Goal: Task Accomplishment & Management: Manage account settings

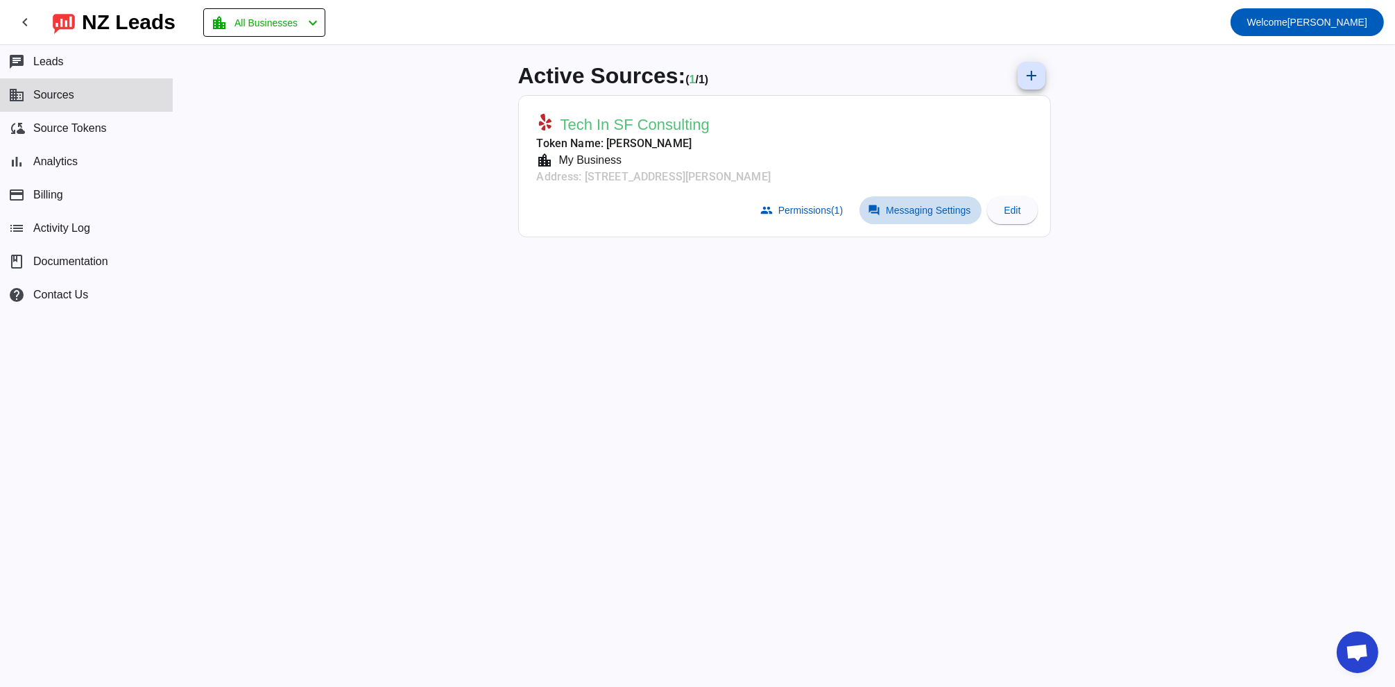
click at [917, 212] on span "Messaging Settings" at bounding box center [928, 210] width 85 height 11
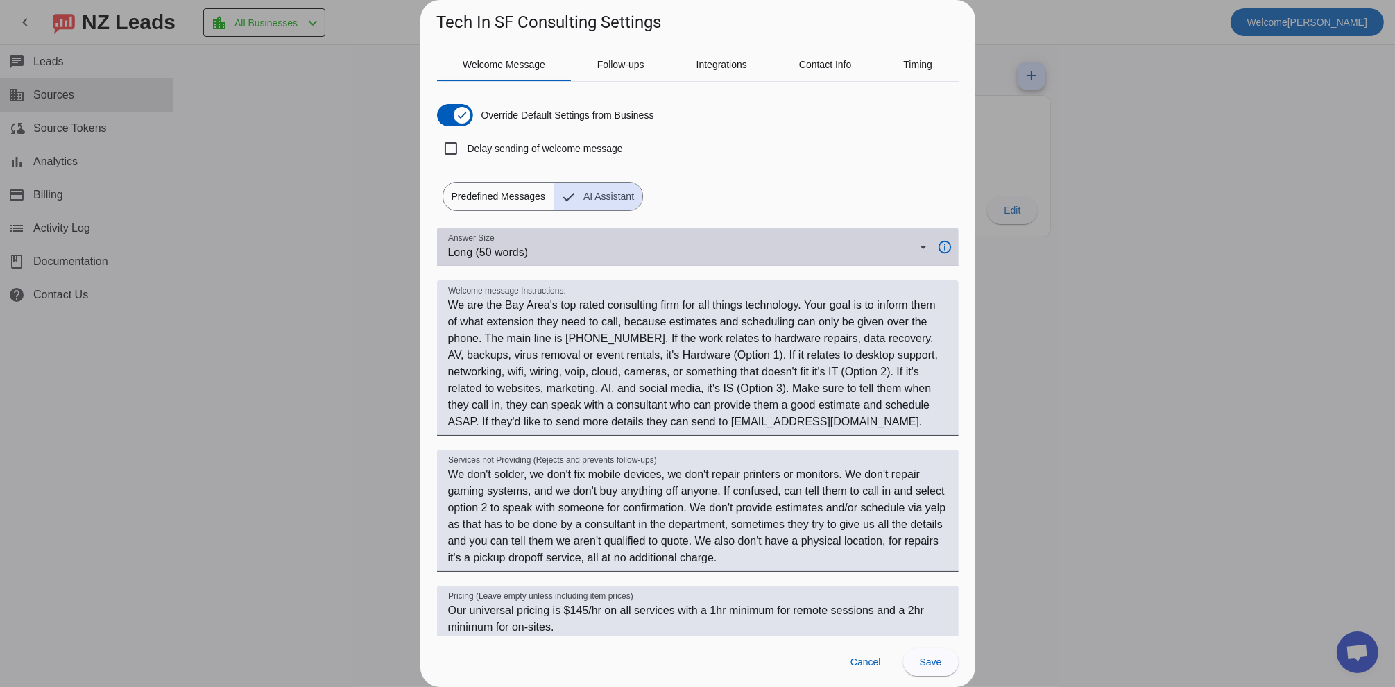
click at [653, 252] on div "Long (50 words)" at bounding box center [684, 252] width 472 height 17
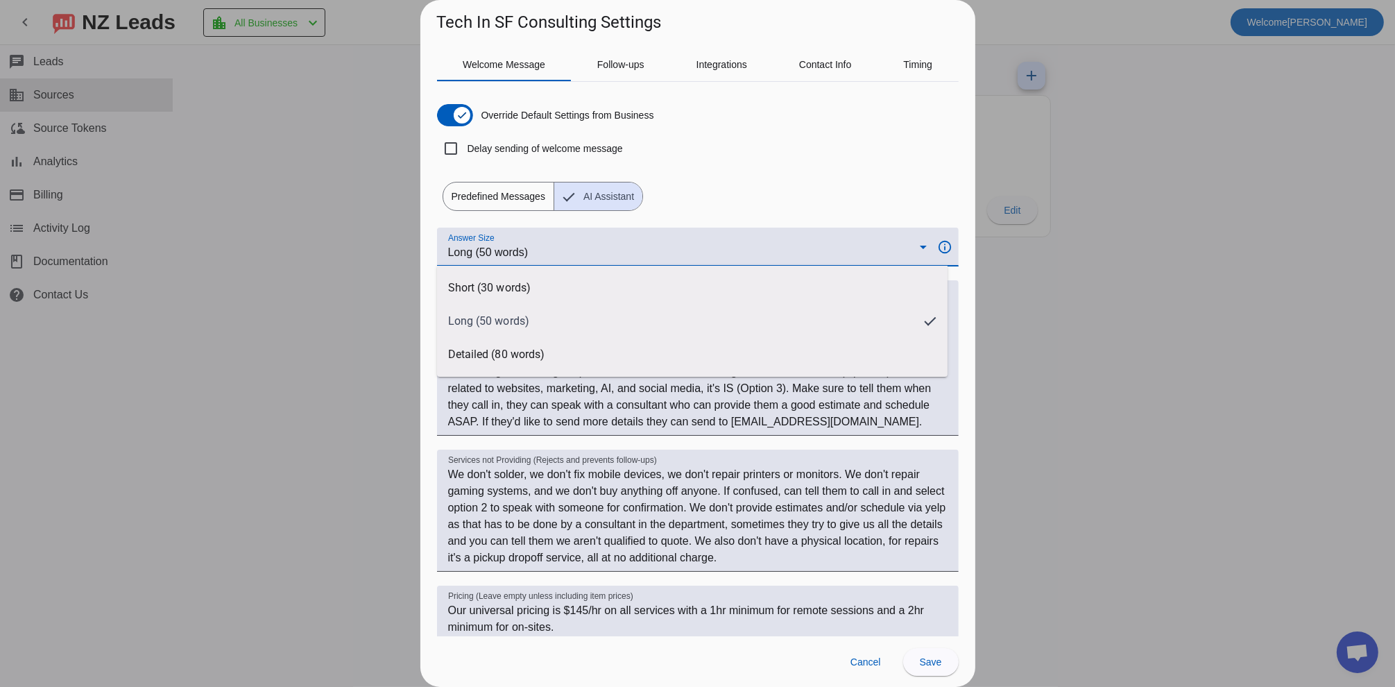
click at [653, 249] on div at bounding box center [697, 343] width 1395 height 687
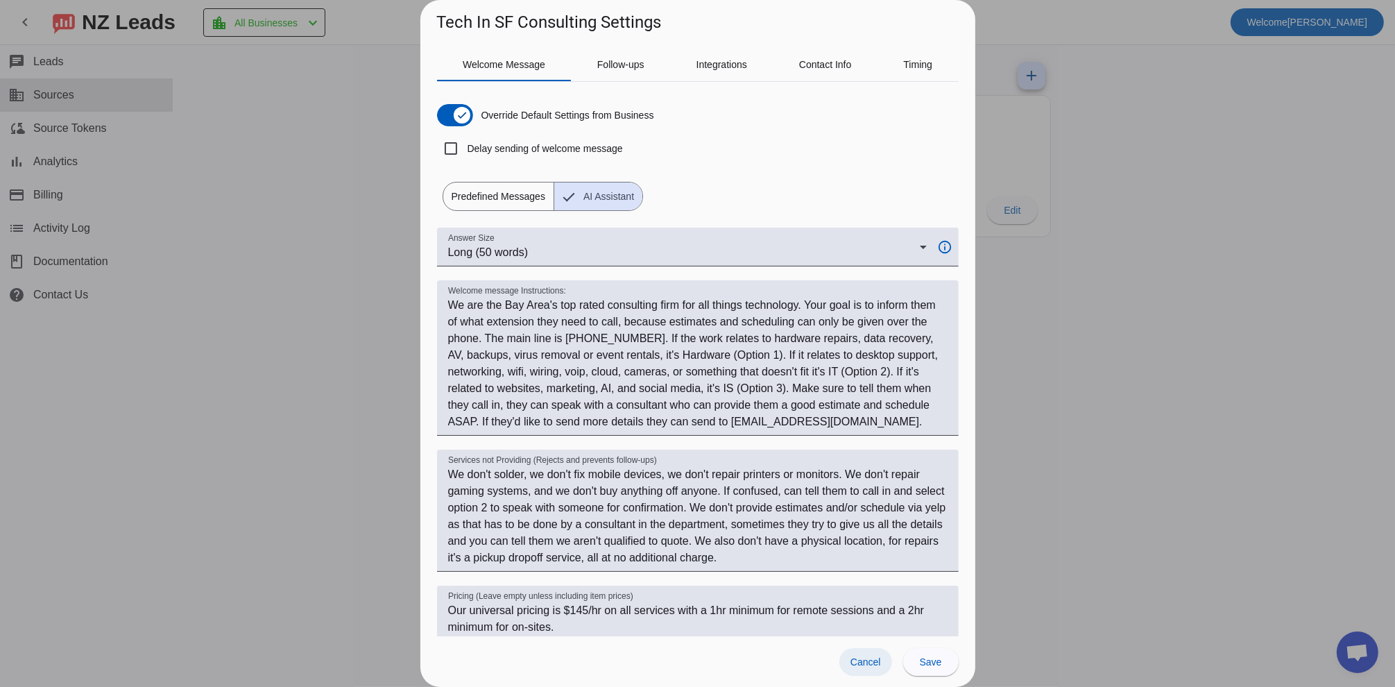
click at [872, 657] on span "Cancel" at bounding box center [865, 661] width 31 height 11
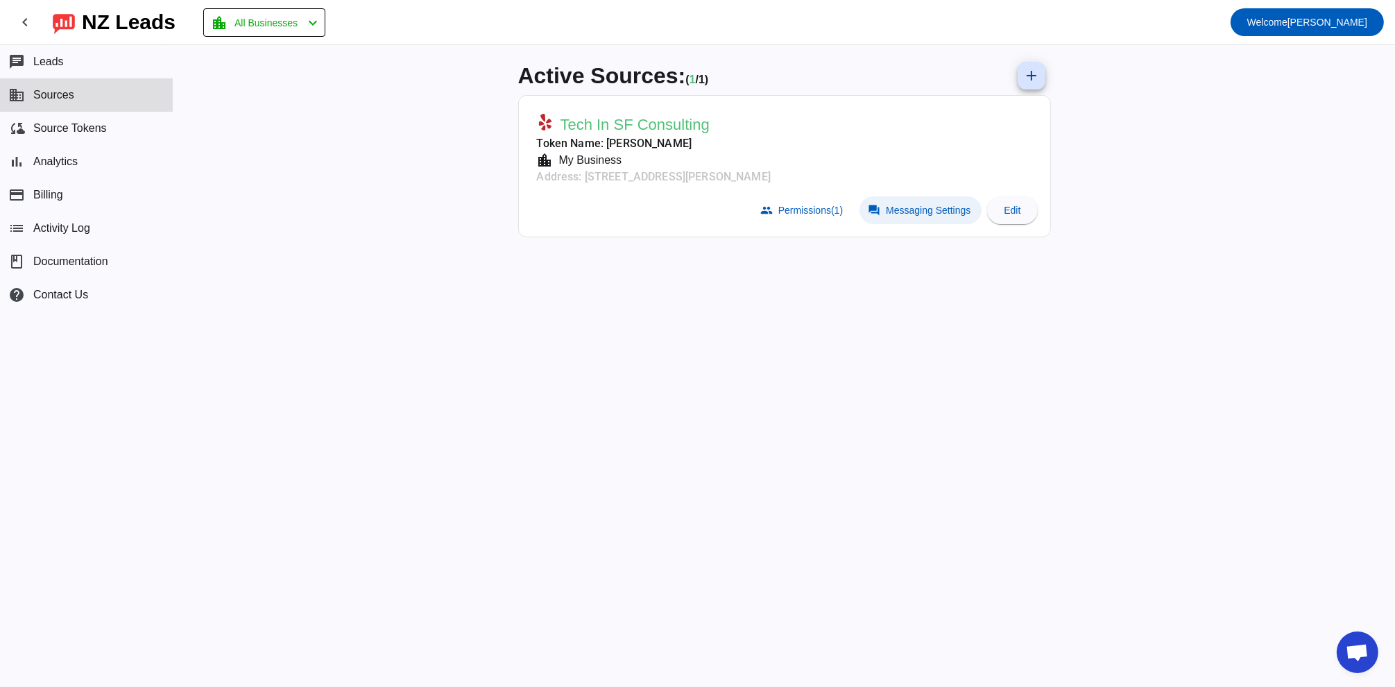
click at [900, 205] on span "Messaging Settings" at bounding box center [928, 210] width 85 height 11
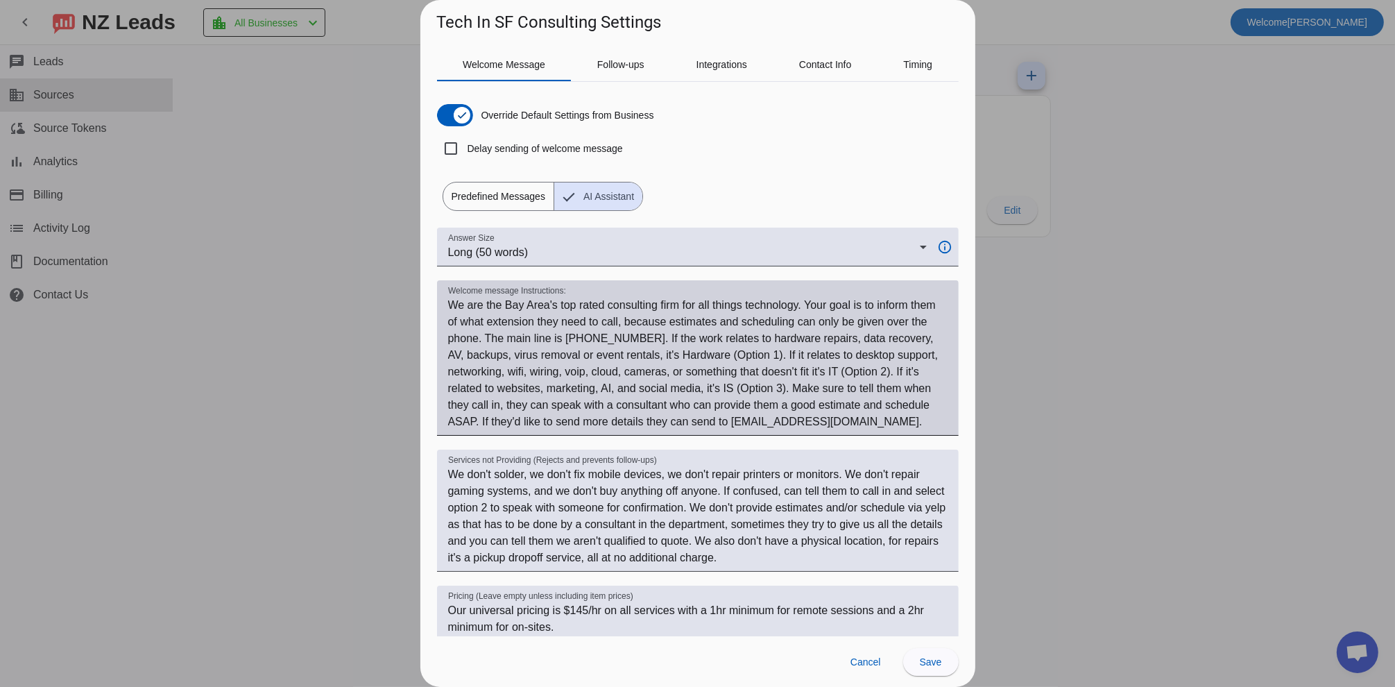
click at [850, 419] on textarea "Welcome message Instructions:" at bounding box center [697, 363] width 499 height 133
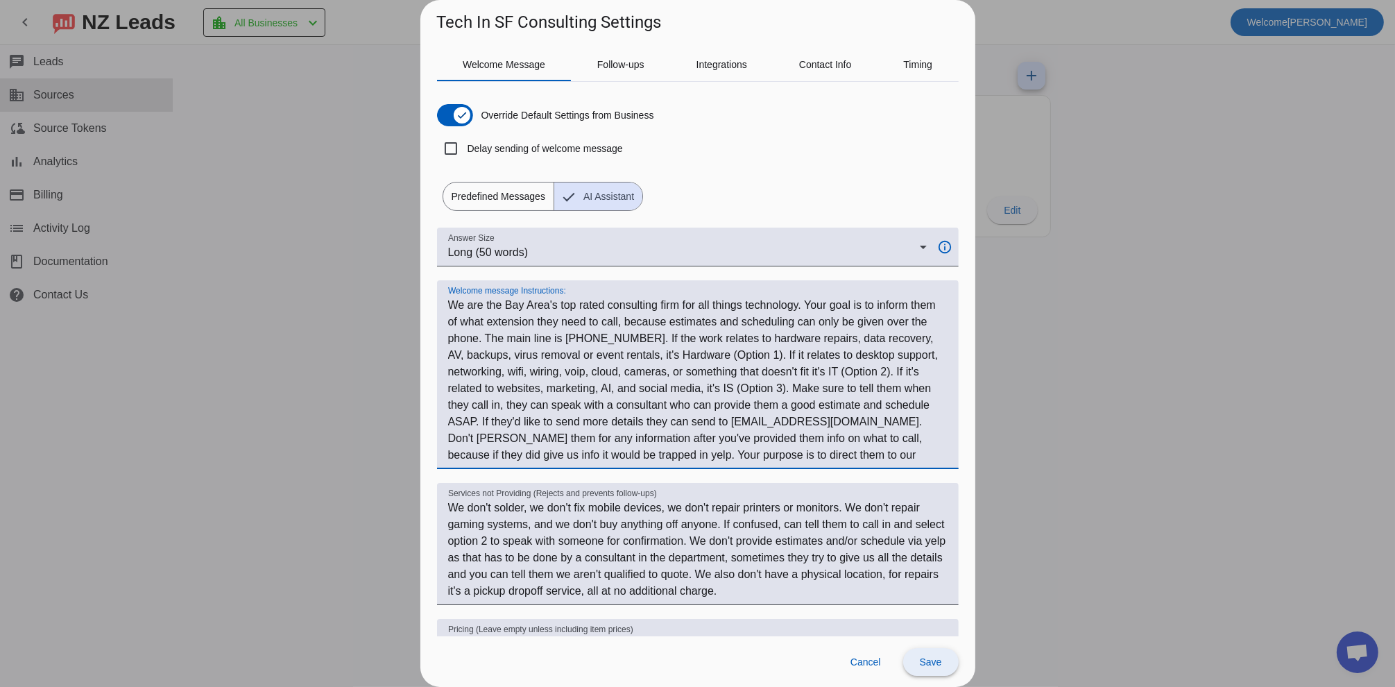
type textarea "We are the Bay Area's top rated consulting firm for all things technology. Your…"
click at [916, 658] on span at bounding box center [930, 661] width 55 height 33
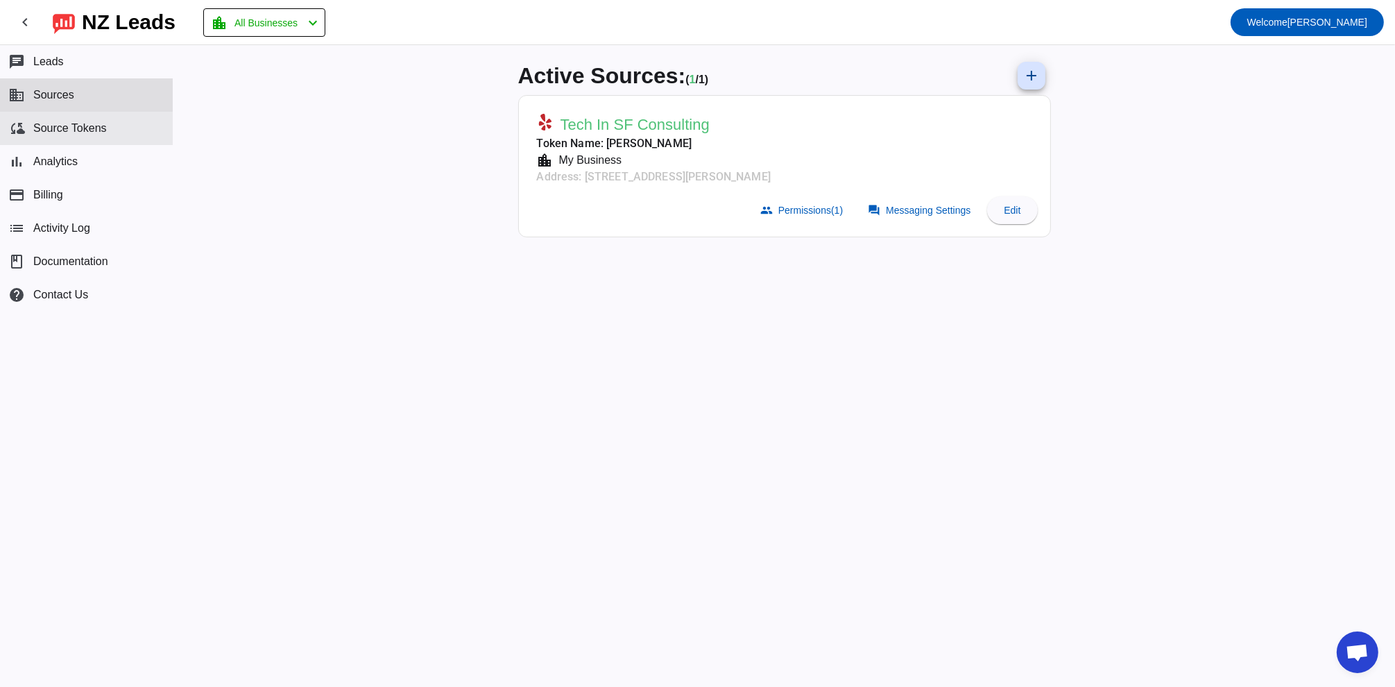
click at [126, 133] on button "cloud_sync Source Tokens" at bounding box center [86, 128] width 173 height 33
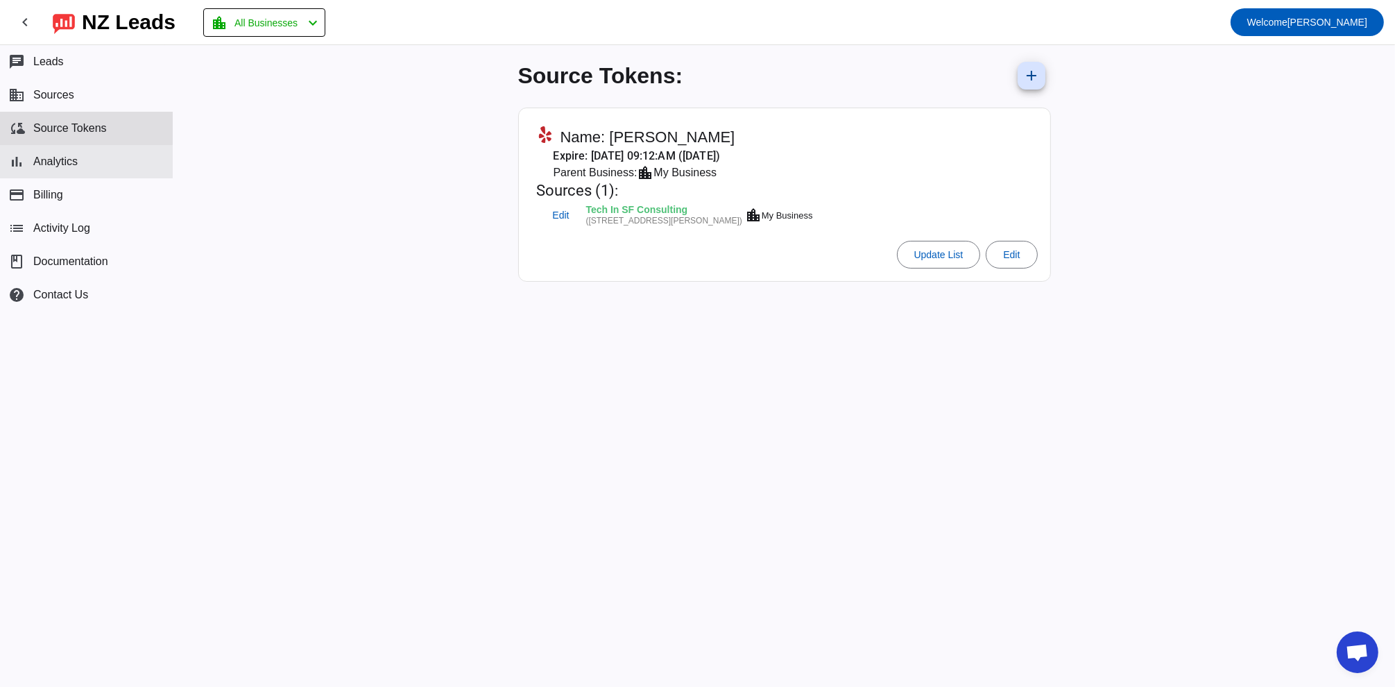
click at [66, 173] on button "bar_chart Analytics" at bounding box center [86, 161] width 173 height 33
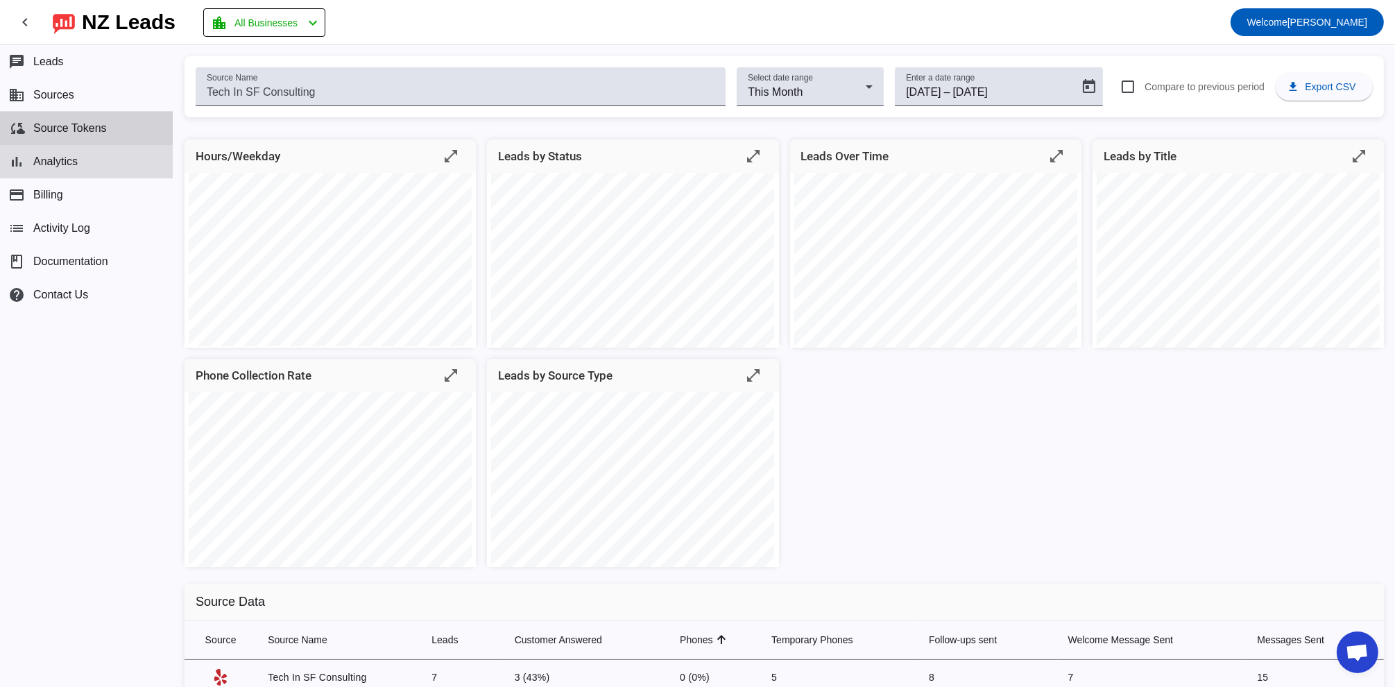
click at [110, 133] on button "cloud_sync Source Tokens" at bounding box center [86, 128] width 173 height 33
